Goal: Transaction & Acquisition: Purchase product/service

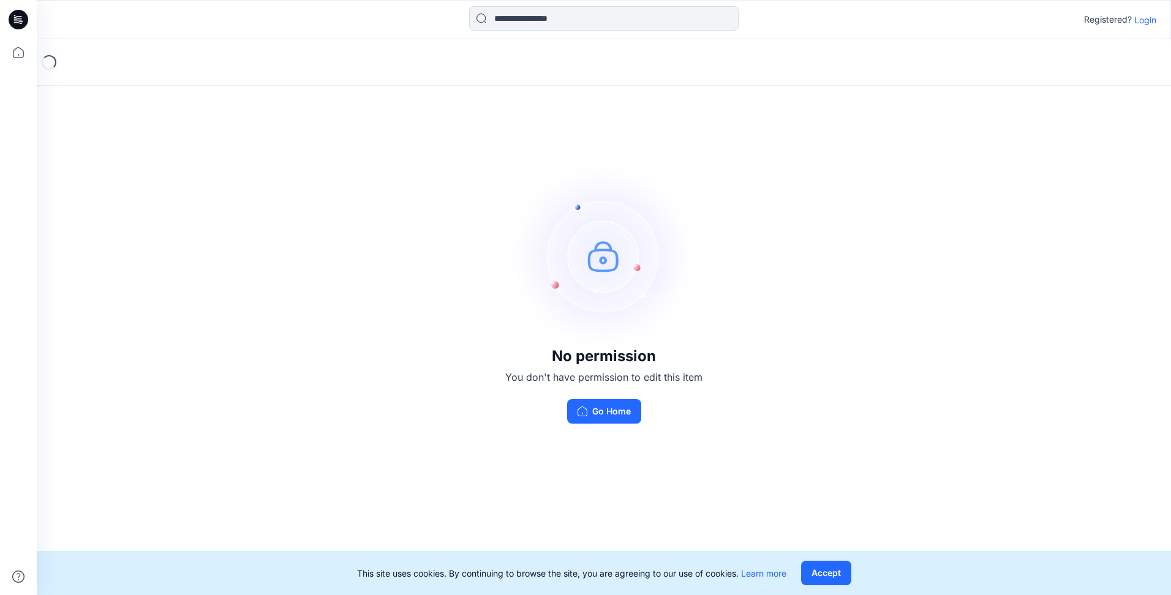
click at [1149, 21] on p "Login" at bounding box center [1145, 19] width 22 height 13
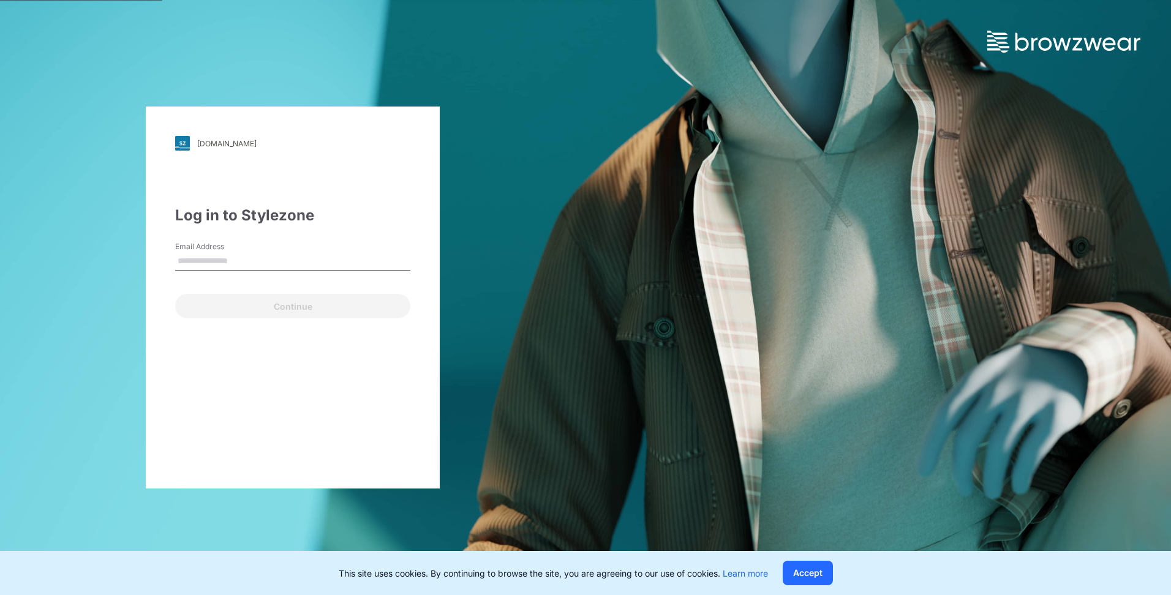
drag, startPoint x: 350, startPoint y: 262, endPoint x: 342, endPoint y: 262, distance: 7.3
click at [350, 262] on input "Email Address" at bounding box center [292, 261] width 235 height 18
type input "**********"
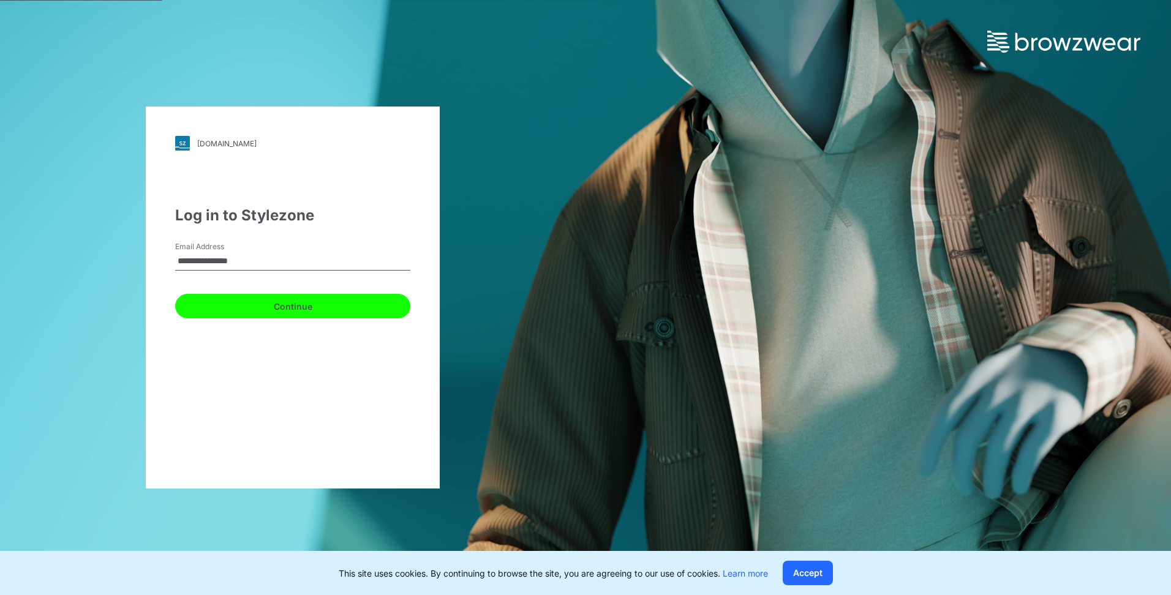
click at [243, 304] on button "Continue" at bounding box center [292, 306] width 235 height 24
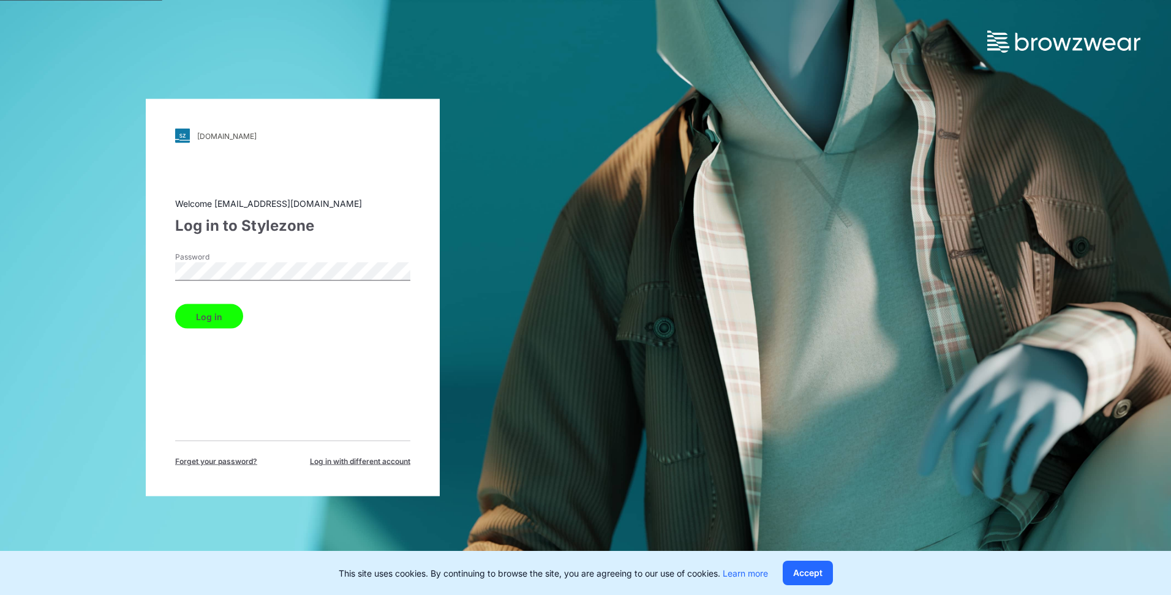
click at [222, 318] on button "Log in" at bounding box center [209, 316] width 68 height 24
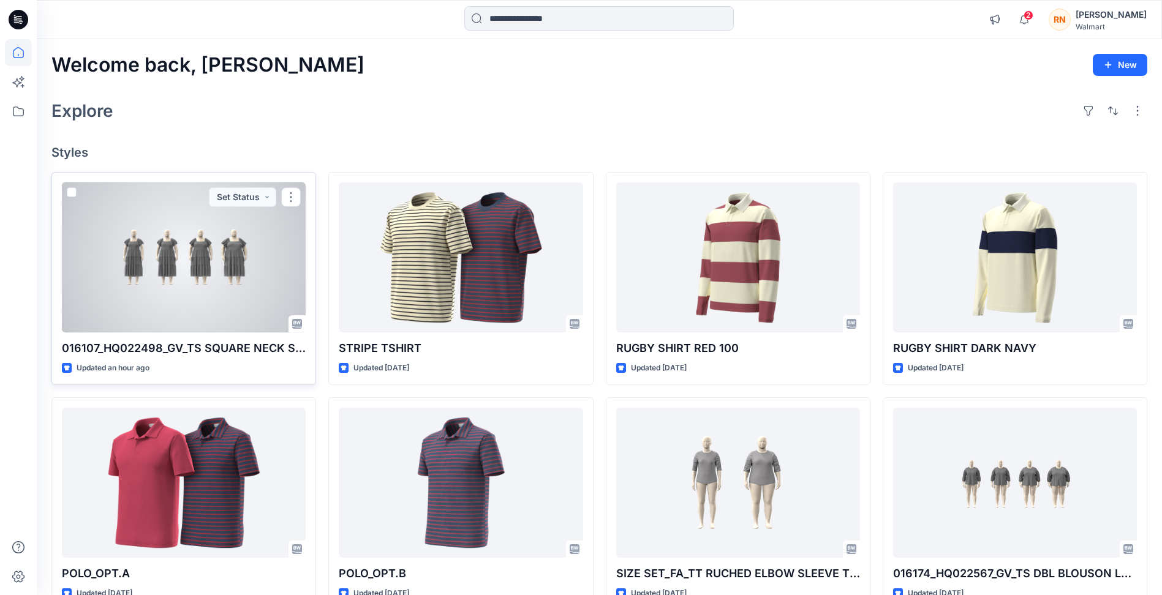
click at [255, 268] on div at bounding box center [184, 258] width 244 height 150
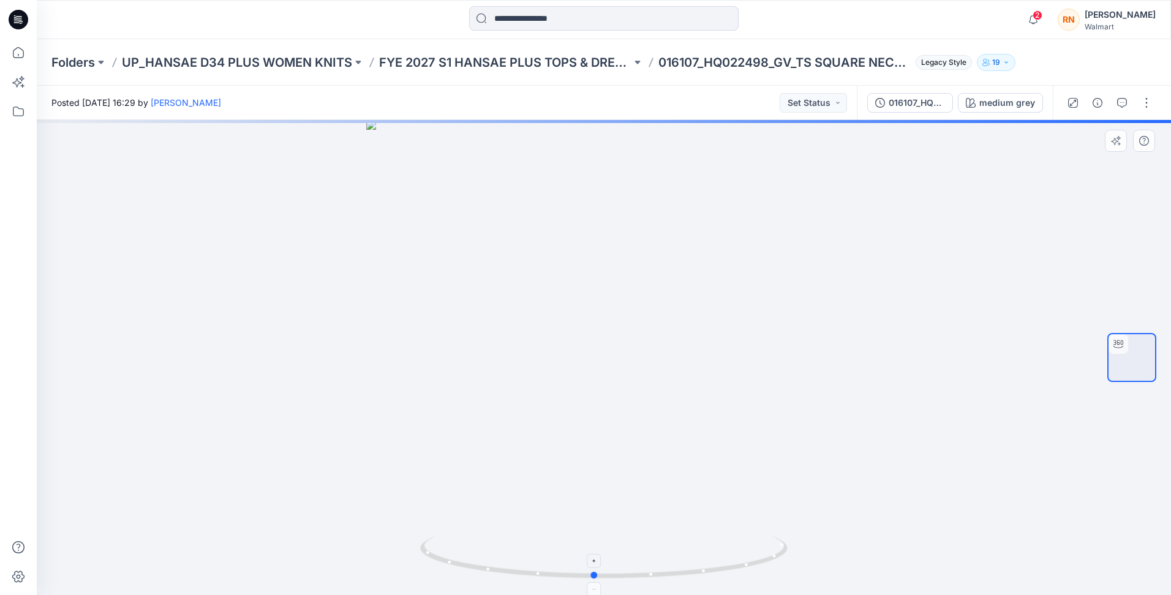
drag, startPoint x: 605, startPoint y: 575, endPoint x: 595, endPoint y: 567, distance: 13.0
click at [595, 567] on icon at bounding box center [605, 559] width 371 height 46
